Goal: Use online tool/utility: Utilize a website feature to perform a specific function

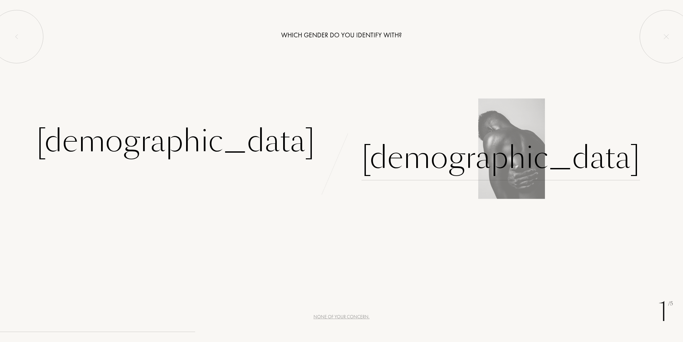
click at [381, 163] on div "[DEMOGRAPHIC_DATA]" at bounding box center [501, 157] width 279 height 45
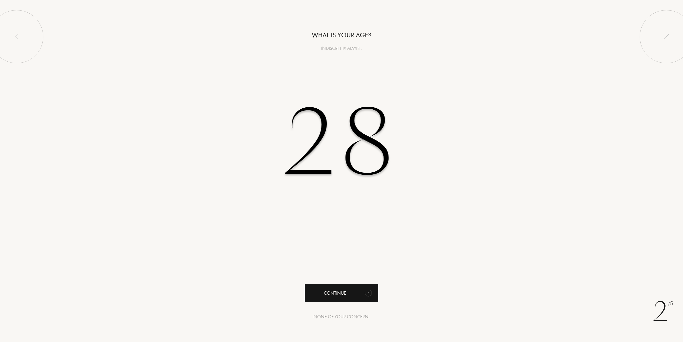
type input "28"
click at [368, 291] on icon "animation" at bounding box center [368, 292] width 13 height 13
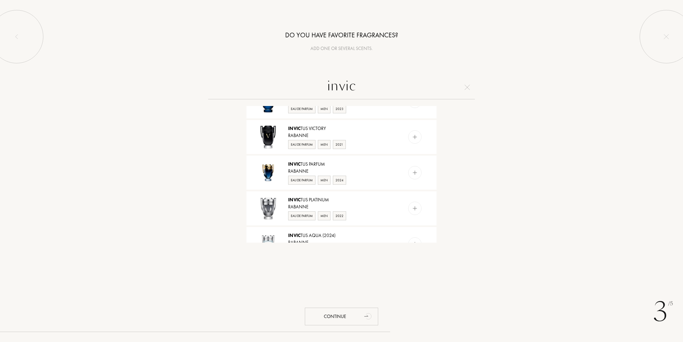
scroll to position [167, 0]
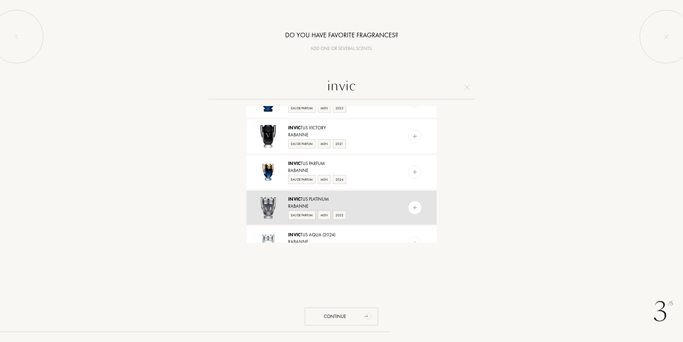
type input "invic"
click at [416, 208] on img at bounding box center [415, 208] width 6 height 6
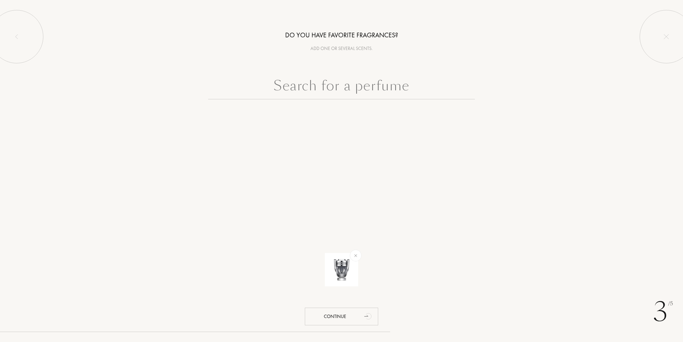
scroll to position [0, 0]
click at [355, 323] on div "Continue" at bounding box center [341, 317] width 73 height 18
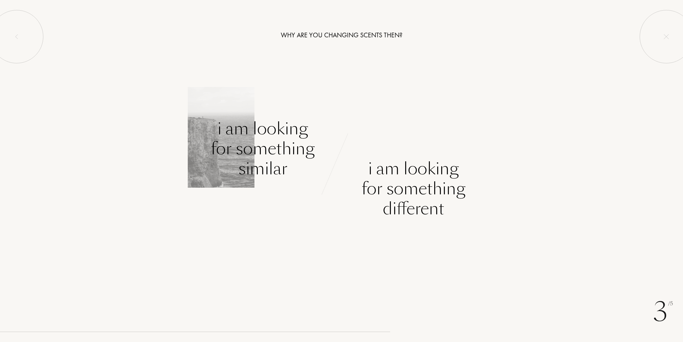
click at [277, 144] on div "I am looking for something similar" at bounding box center [263, 149] width 104 height 60
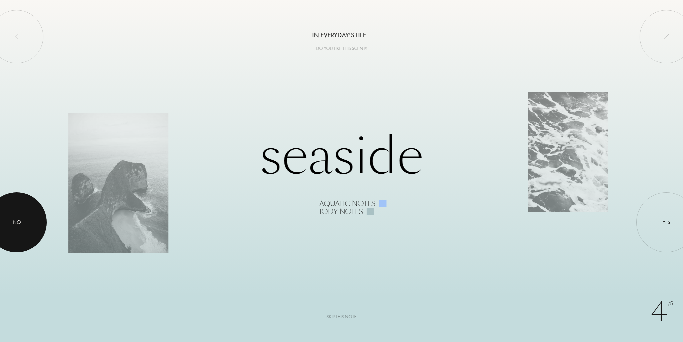
click at [24, 227] on div at bounding box center [17, 223] width 60 height 60
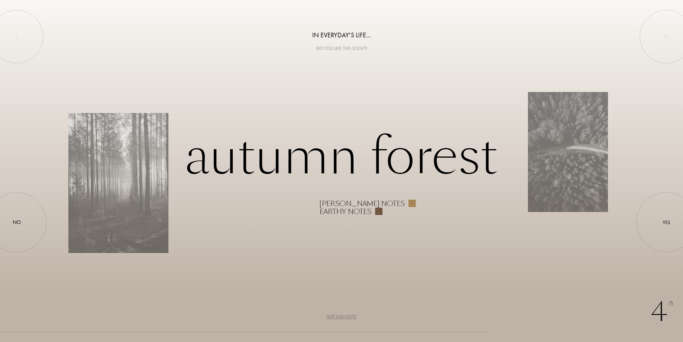
click at [346, 320] on div "Skip this note" at bounding box center [342, 317] width 30 height 7
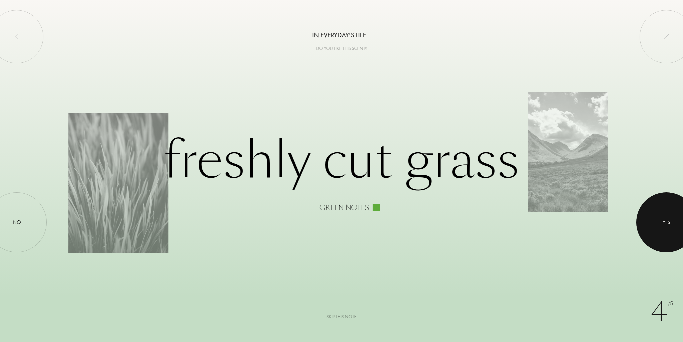
click at [671, 214] on div at bounding box center [667, 223] width 60 height 60
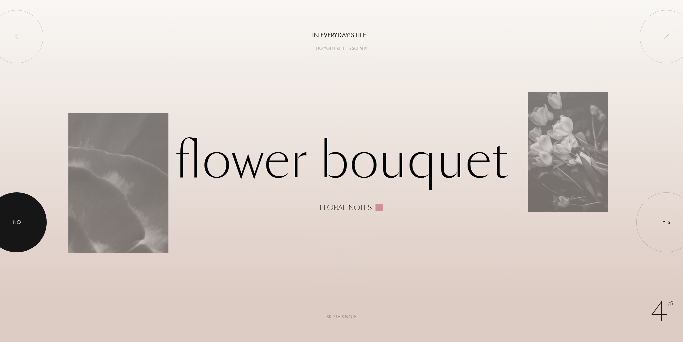
click at [17, 220] on div "No" at bounding box center [17, 223] width 8 height 8
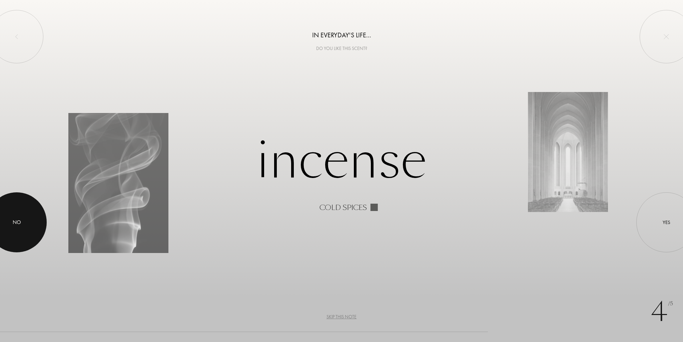
click at [14, 222] on div "No" at bounding box center [17, 223] width 8 height 8
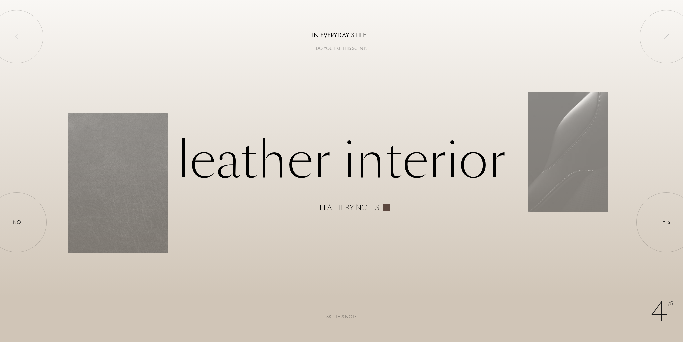
click at [335, 320] on div "Skip this note" at bounding box center [342, 317] width 30 height 7
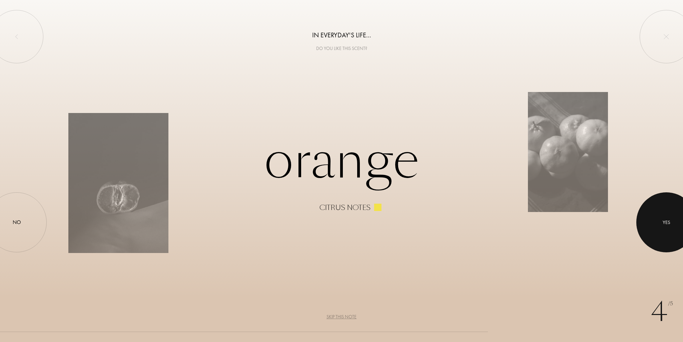
click at [671, 210] on div at bounding box center [667, 223] width 60 height 60
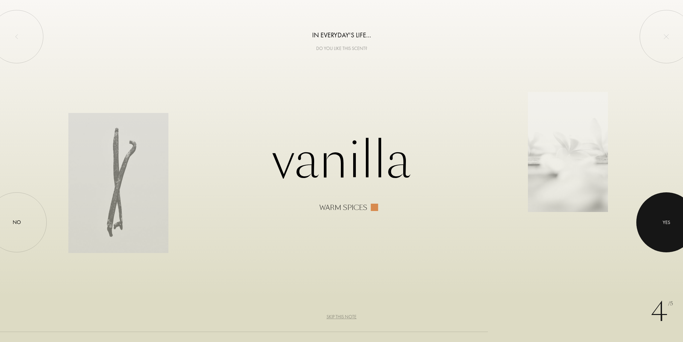
click at [678, 226] on div at bounding box center [667, 223] width 60 height 60
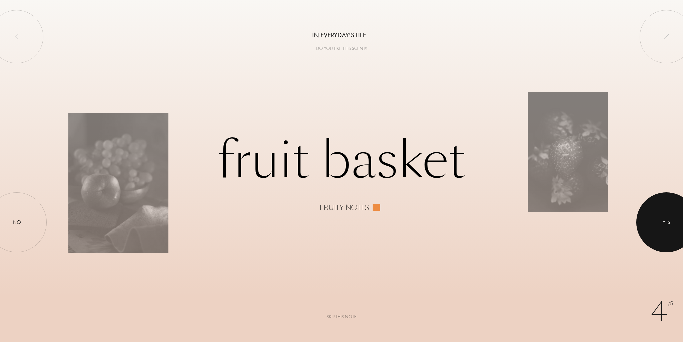
click at [673, 232] on div at bounding box center [667, 223] width 60 height 60
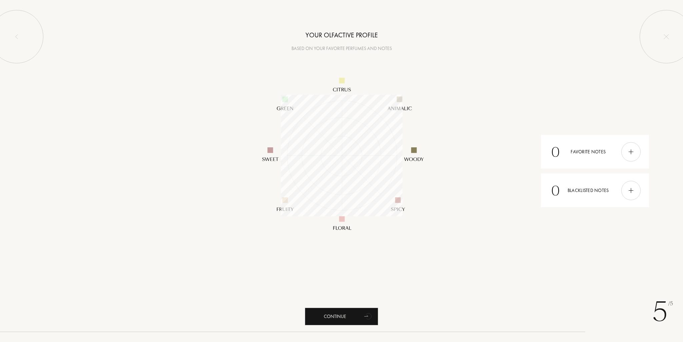
scroll to position [122, 122]
click at [364, 319] on icon "animation" at bounding box center [368, 316] width 13 height 13
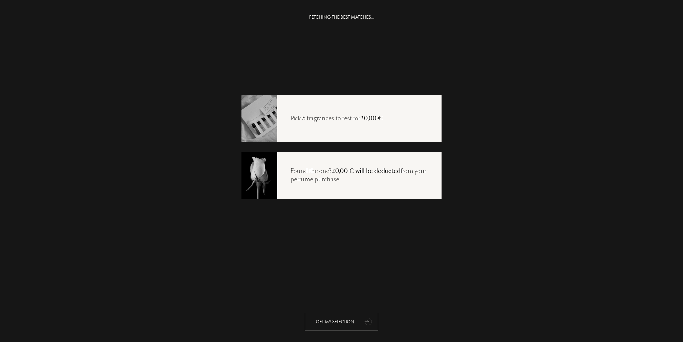
click at [358, 322] on div "Get my selection" at bounding box center [341, 322] width 73 height 18
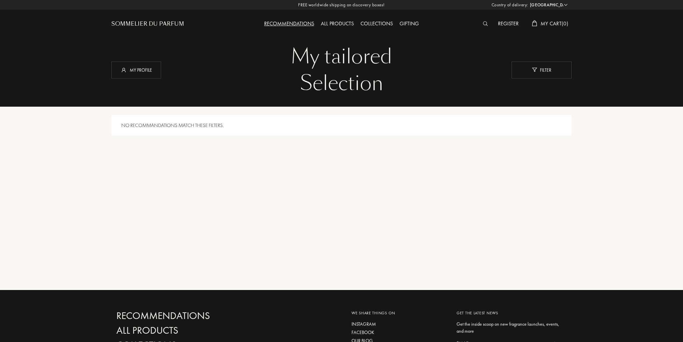
select select "ES"
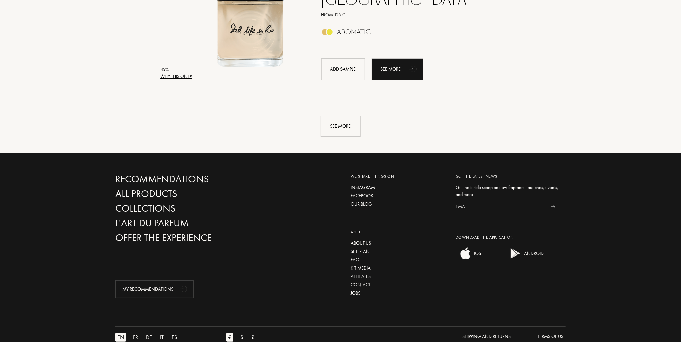
scroll to position [1601, 0]
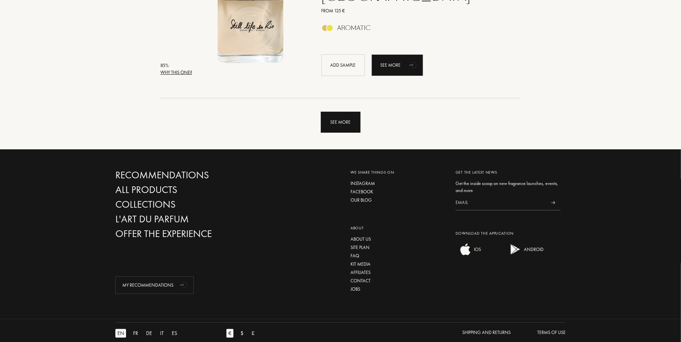
click at [335, 121] on div "See more" at bounding box center [341, 122] width 40 height 21
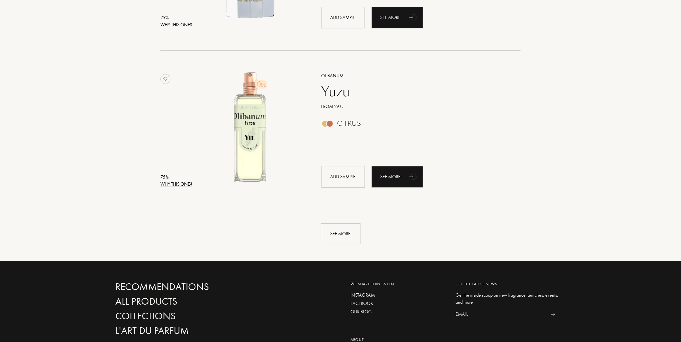
scroll to position [3170, 0]
